Goal: Task Accomplishment & Management: Manage account settings

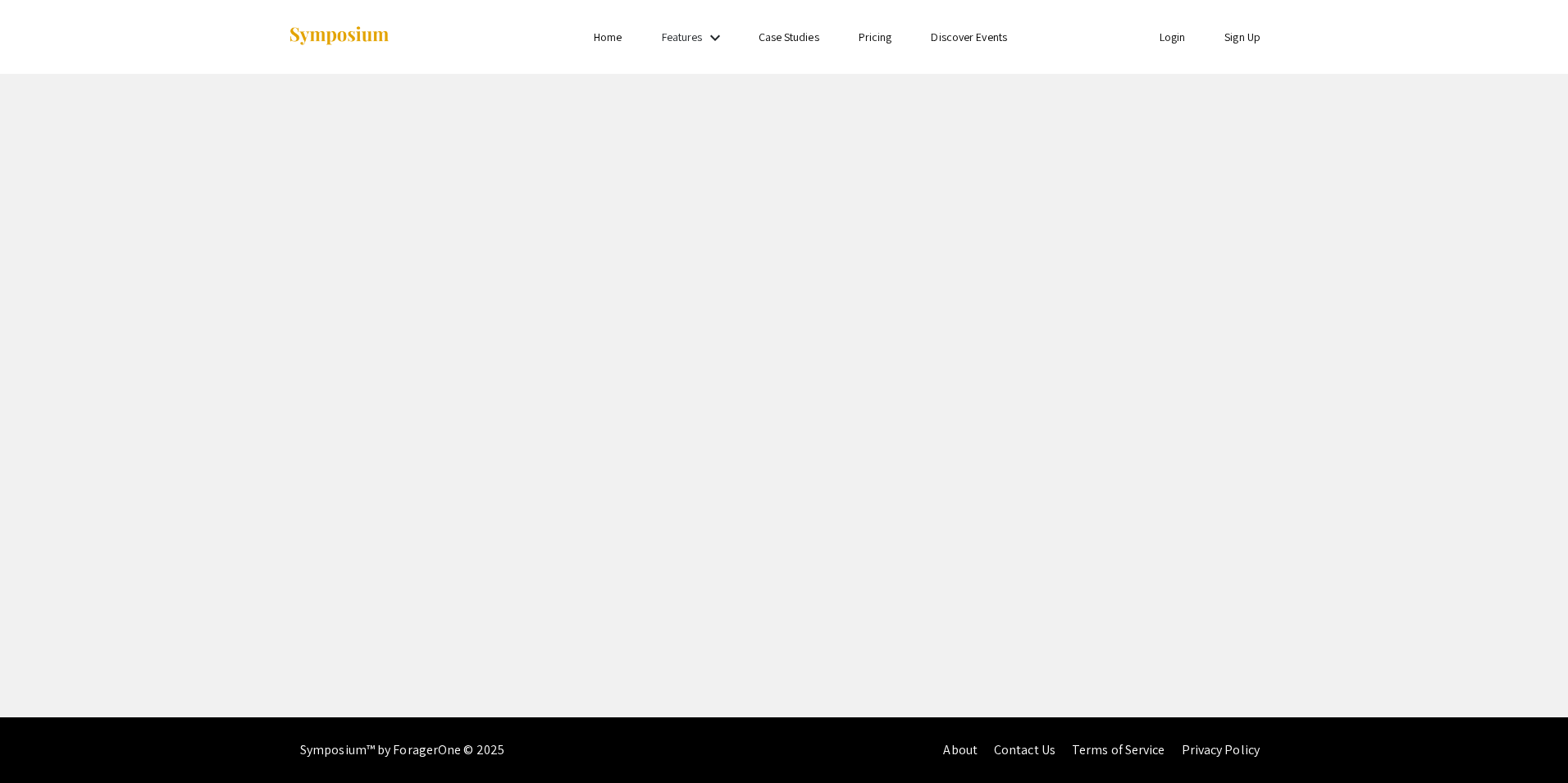
click at [1171, 39] on link "Login" at bounding box center [1173, 37] width 27 height 15
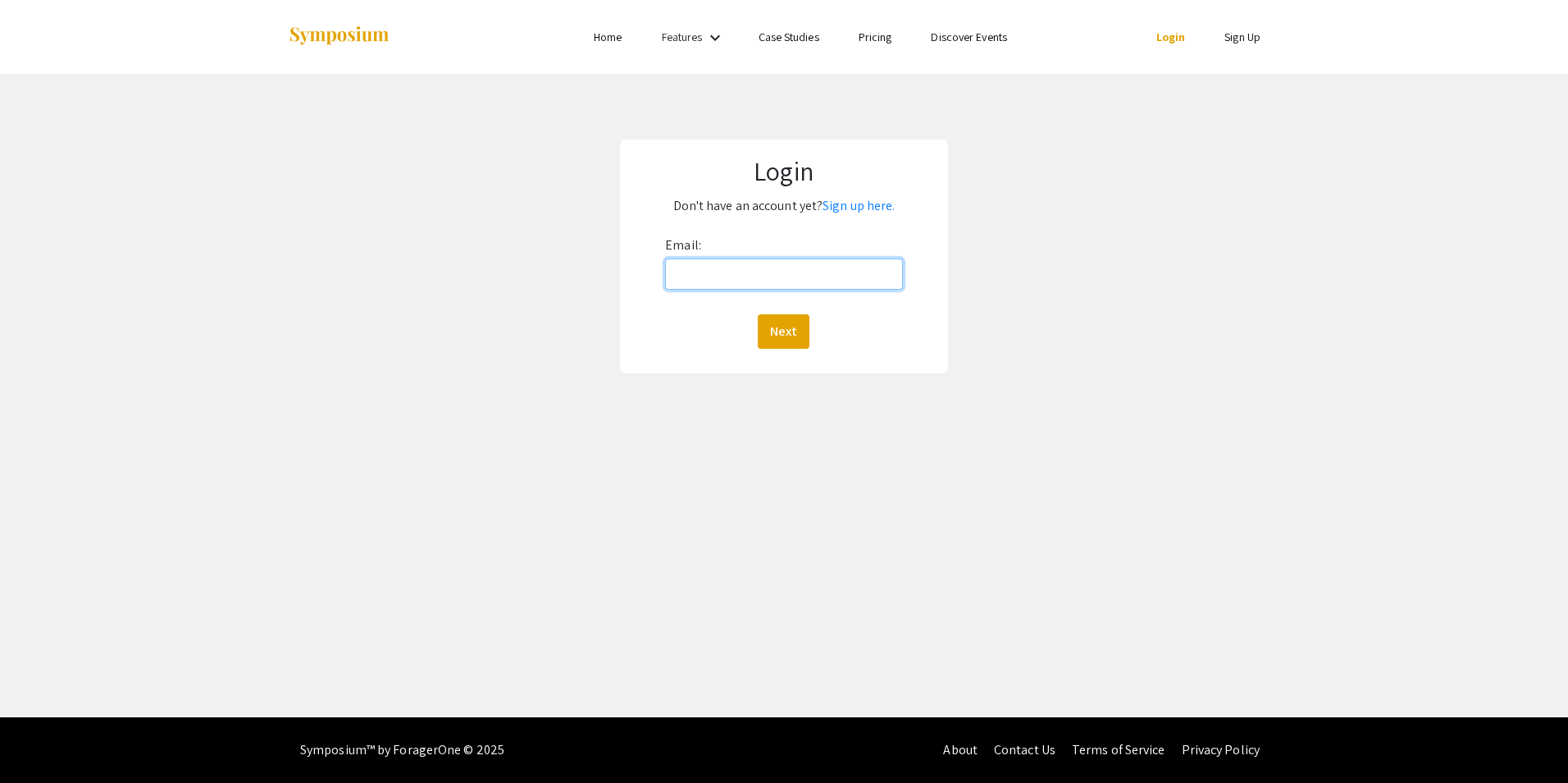
click at [718, 267] on input "Email:" at bounding box center [784, 273] width 237 height 31
click at [795, 340] on button "Next" at bounding box center [784, 331] width 52 height 34
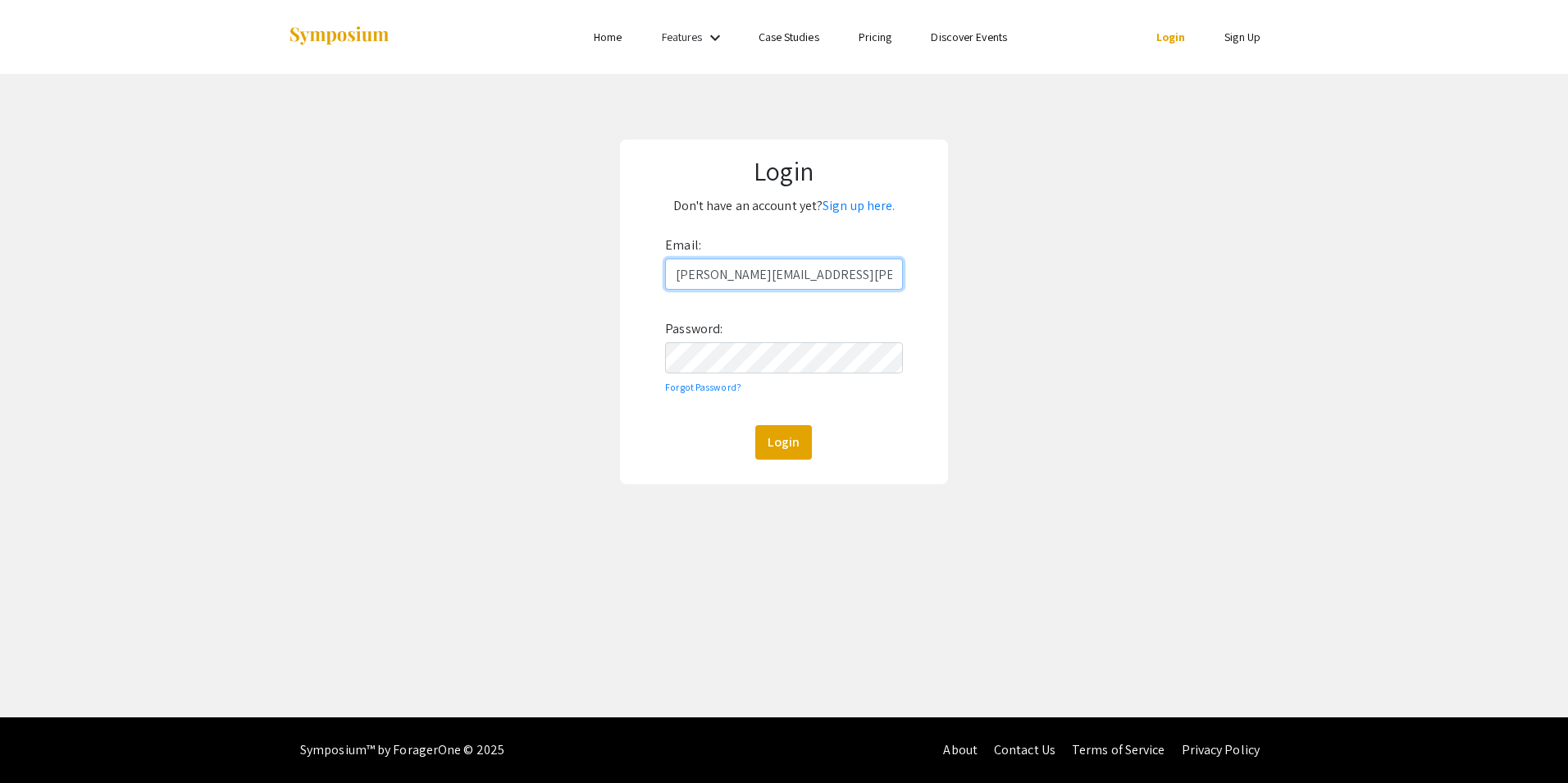
type input "[EMAIL_ADDRESS][DOMAIN_NAME]"
click at [1100, 457] on div "Login Don't have an account yet? Sign up here. Email: [EMAIL_ADDRESS][DOMAIN_NA…" at bounding box center [784, 312] width 1593 height 476
click at [787, 441] on button "Login" at bounding box center [784, 441] width 57 height 34
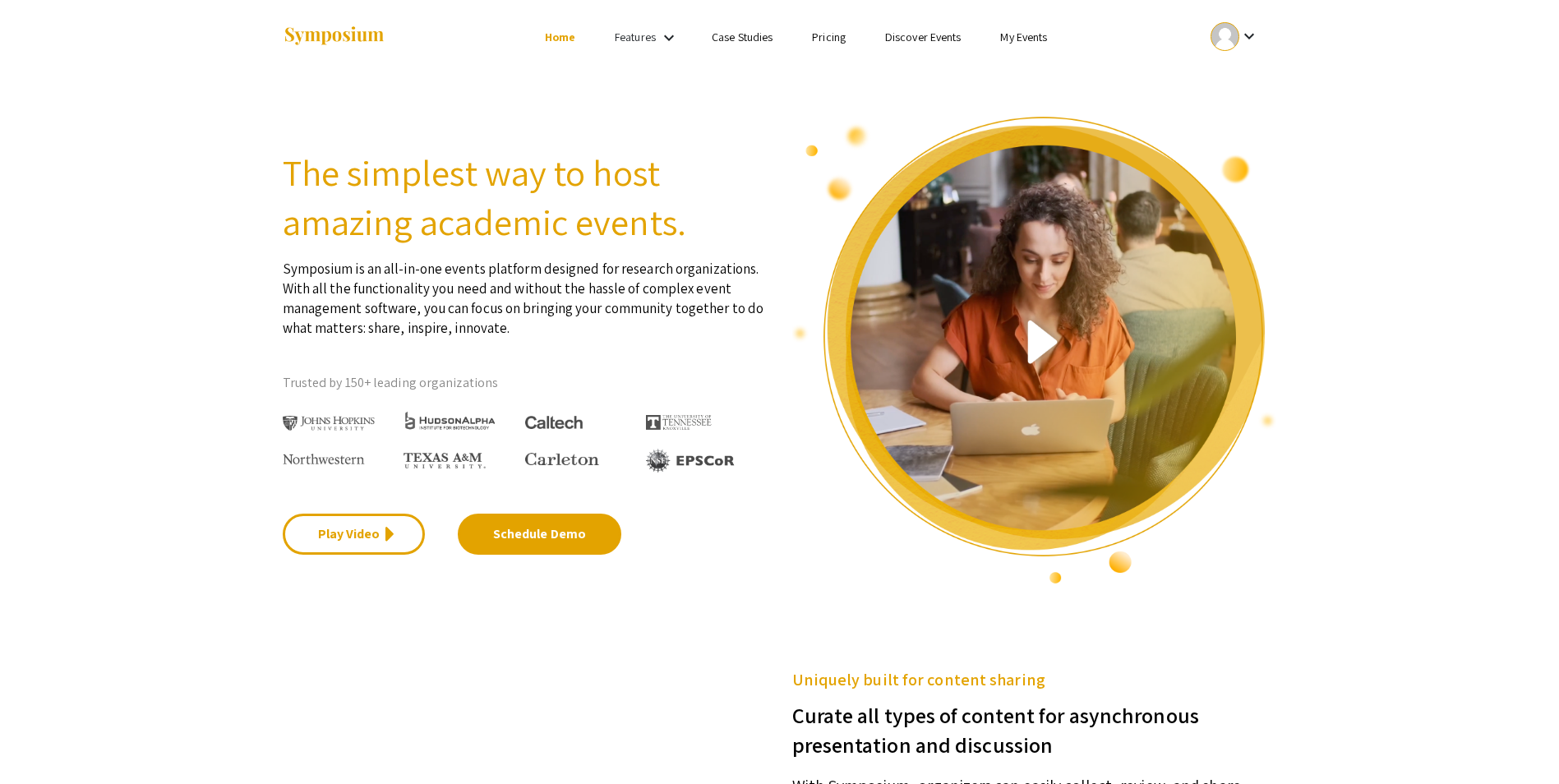
click at [1255, 32] on mat-icon "keyboard_arrow_down" at bounding box center [1249, 37] width 20 height 20
click at [1249, 125] on button "My Submissions" at bounding box center [1243, 120] width 101 height 39
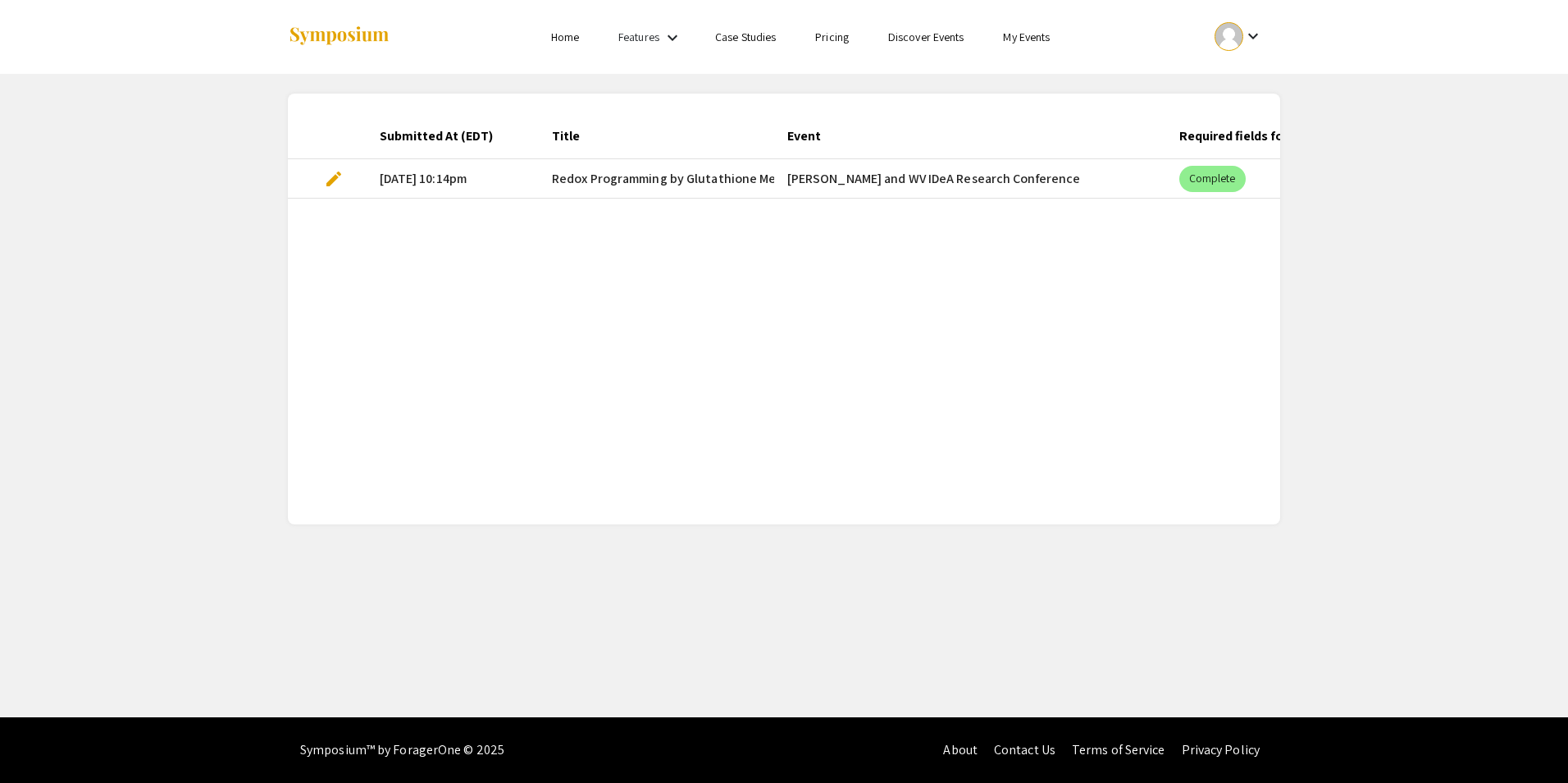
click at [331, 177] on span "edit" at bounding box center [334, 179] width 20 height 20
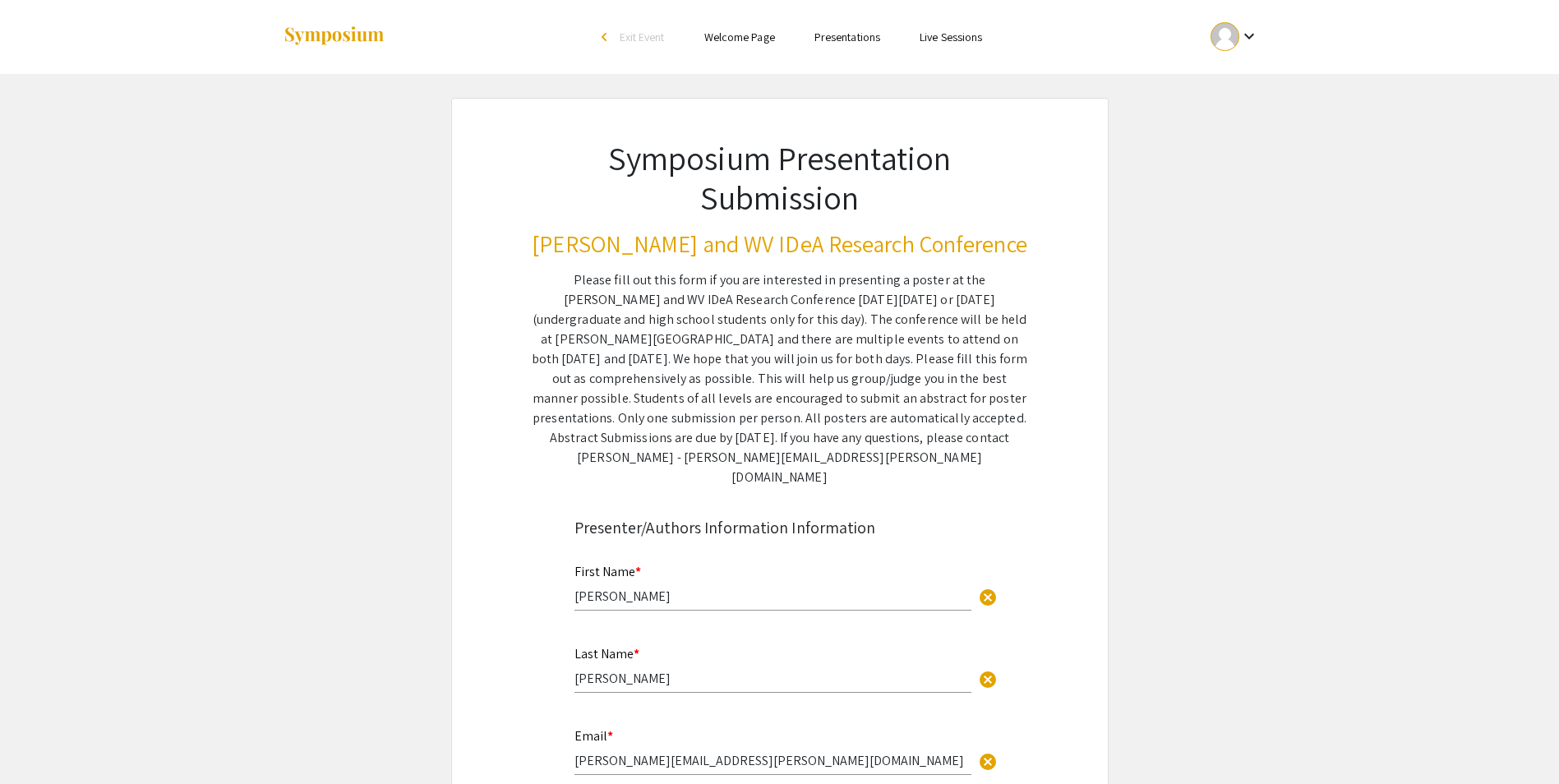
click at [1251, 35] on mat-icon "keyboard_arrow_down" at bounding box center [1249, 37] width 20 height 20
click at [1225, 160] on button "Sign out" at bounding box center [1243, 159] width 101 height 39
